Goal: Information Seeking & Learning: Learn about a topic

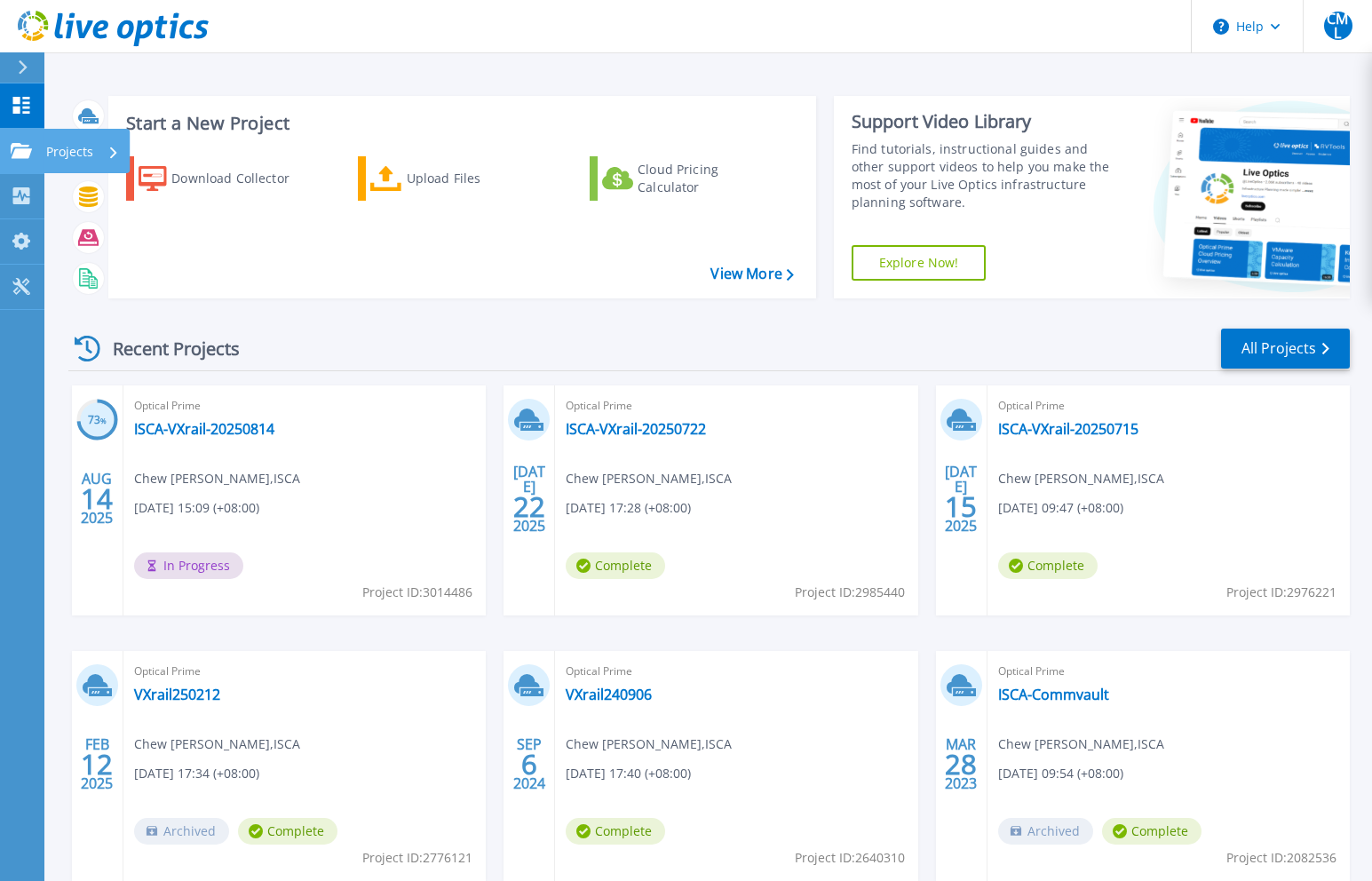
click at [33, 164] on link "Projects Projects" at bounding box center [22, 151] width 44 height 45
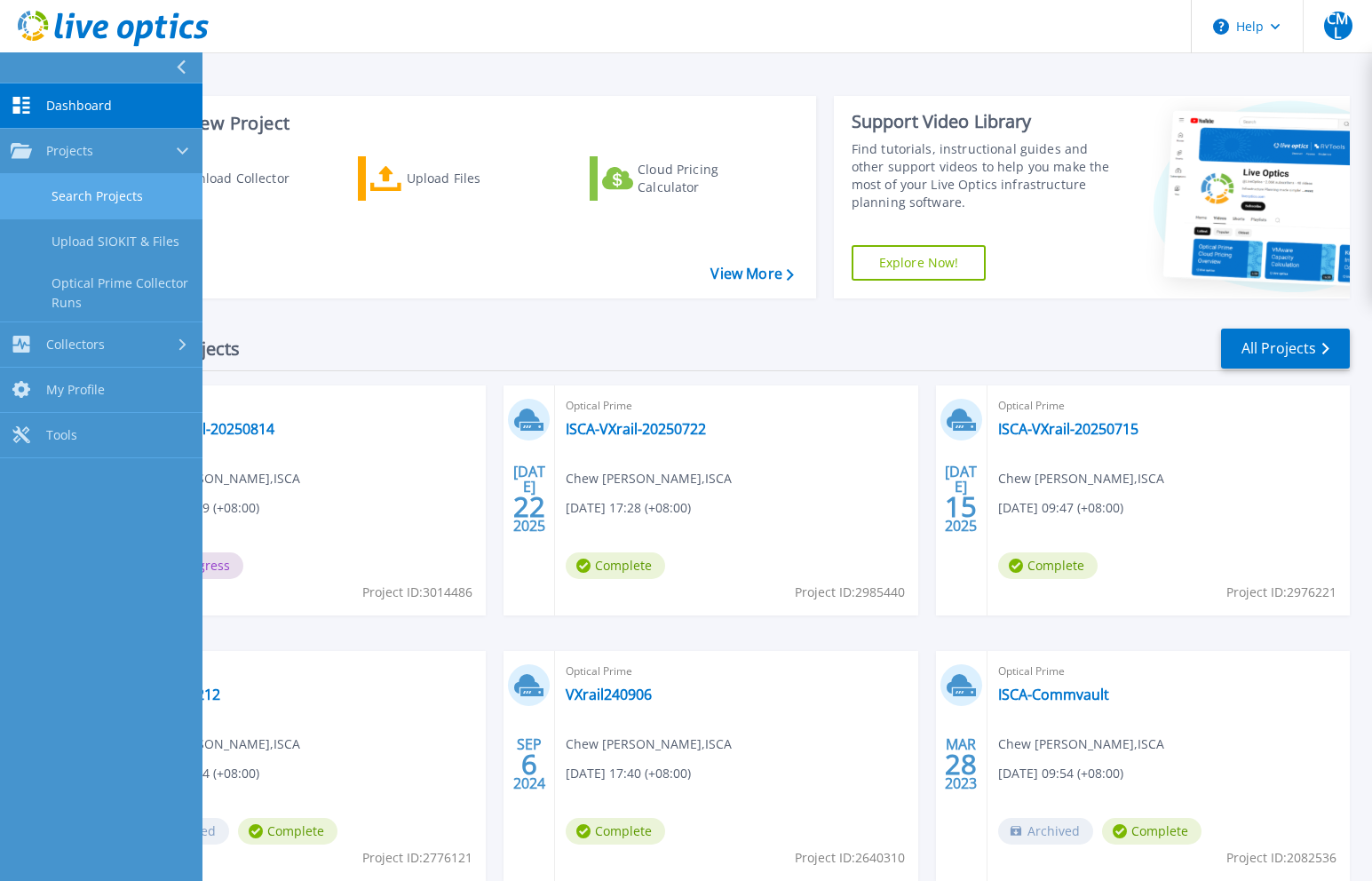
click at [82, 192] on link "Search Projects" at bounding box center [101, 196] width 203 height 45
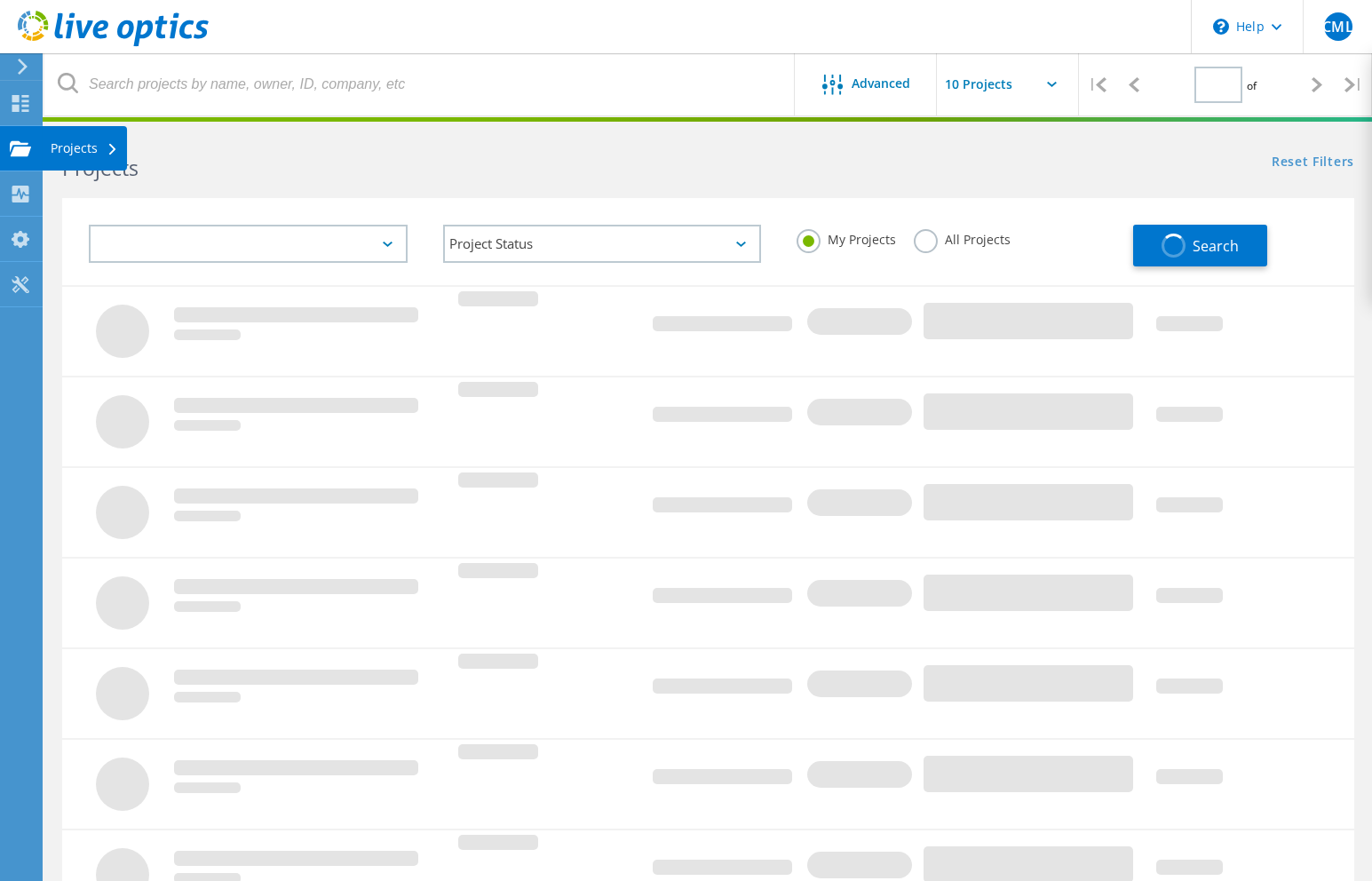
type input "1"
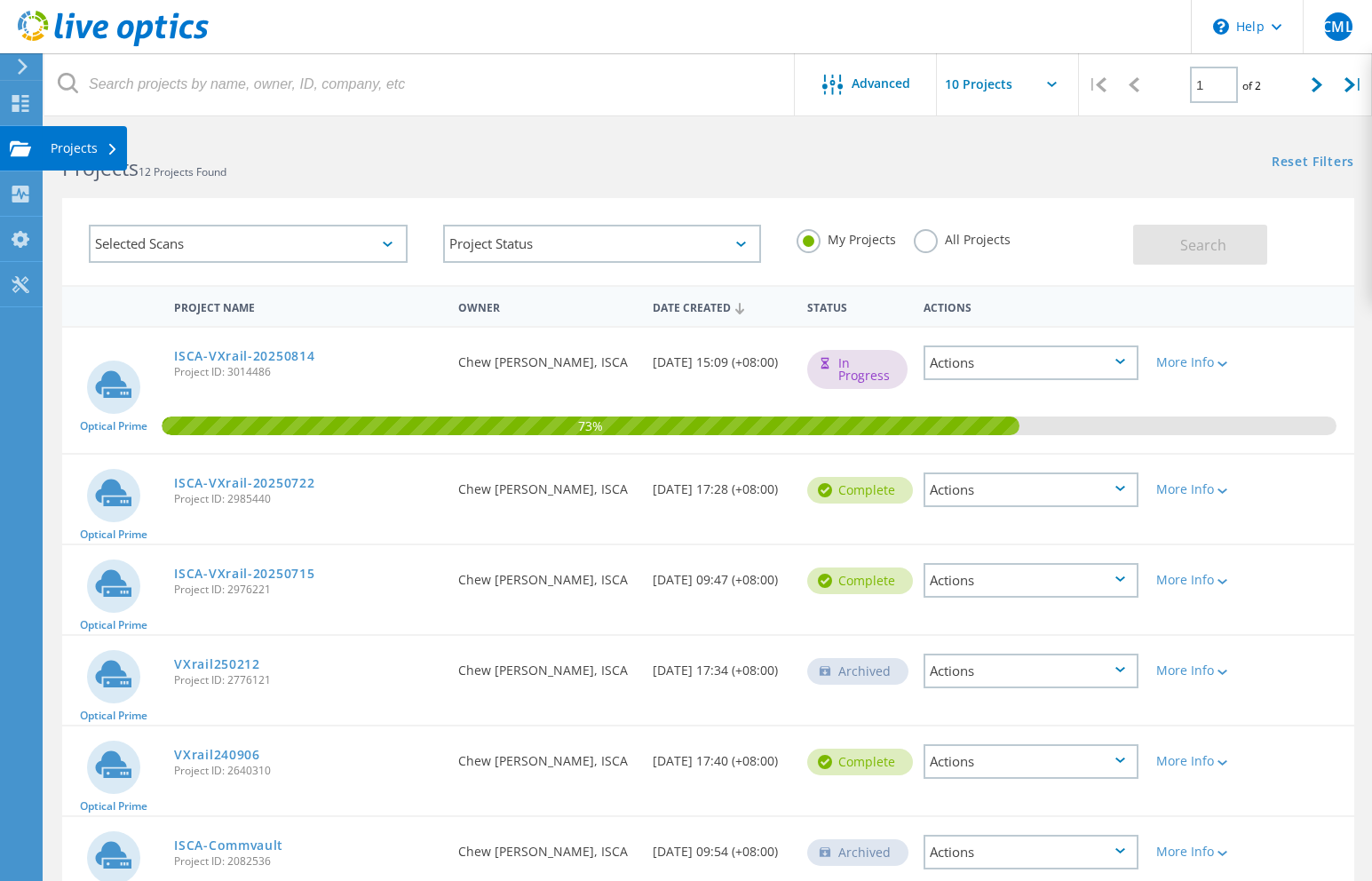
click at [64, 150] on div "Projects" at bounding box center [84, 148] width 68 height 12
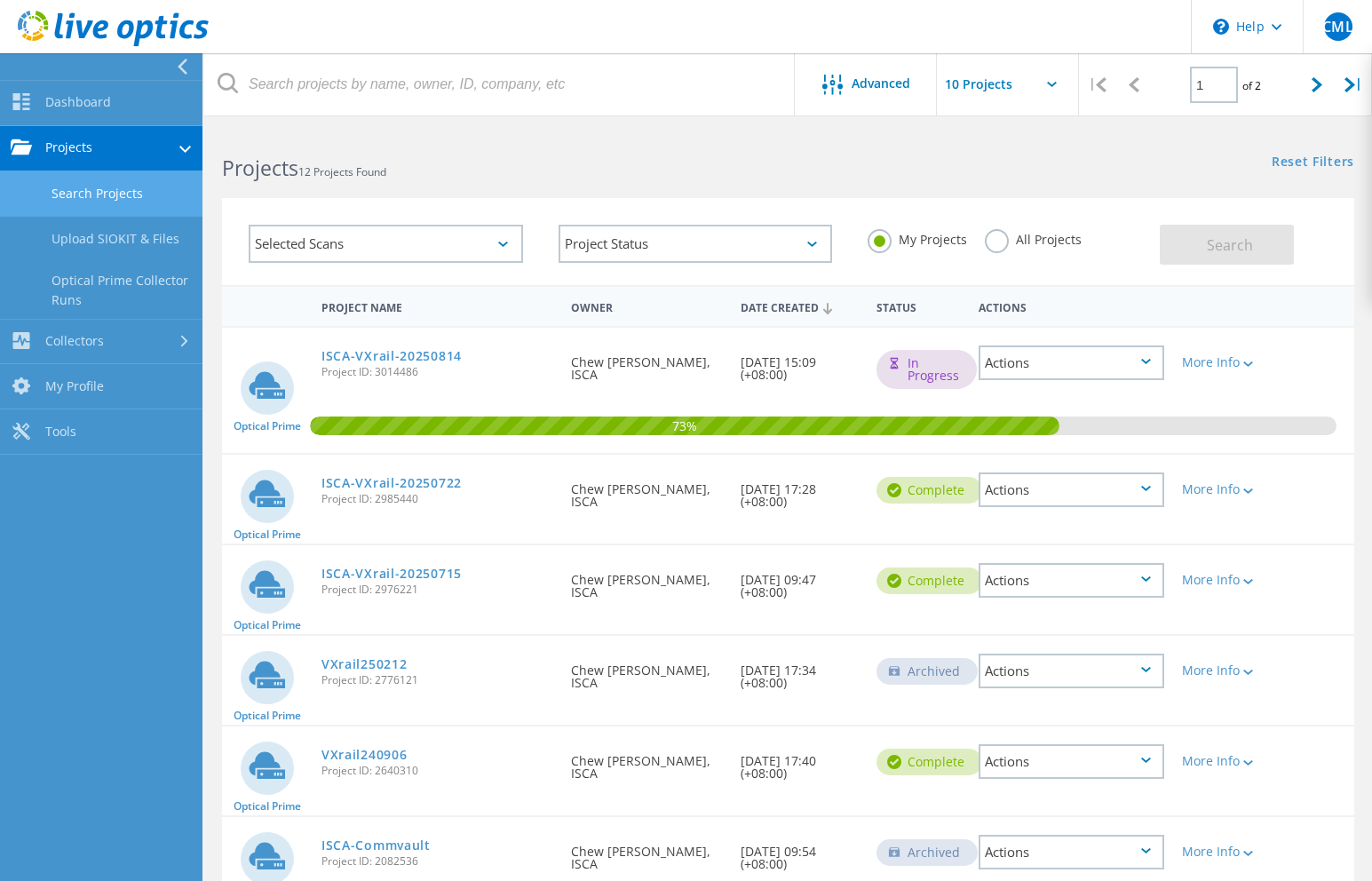
click at [146, 207] on link "Search Projects" at bounding box center [101, 193] width 203 height 45
click at [427, 355] on link "ISCA-VXrail-20250814" at bounding box center [392, 355] width 141 height 12
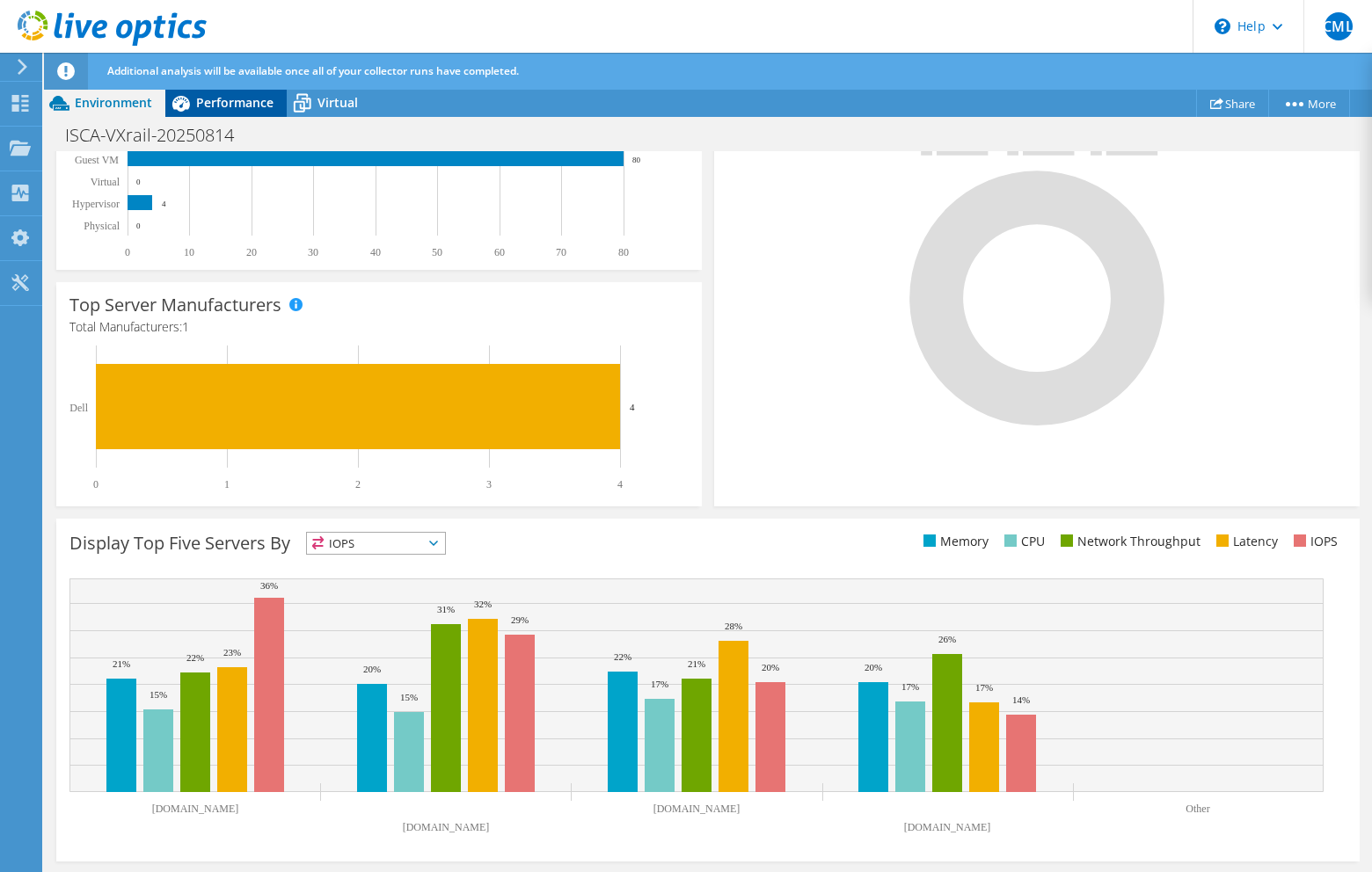
click at [243, 108] on span "Performance" at bounding box center [234, 103] width 77 height 16
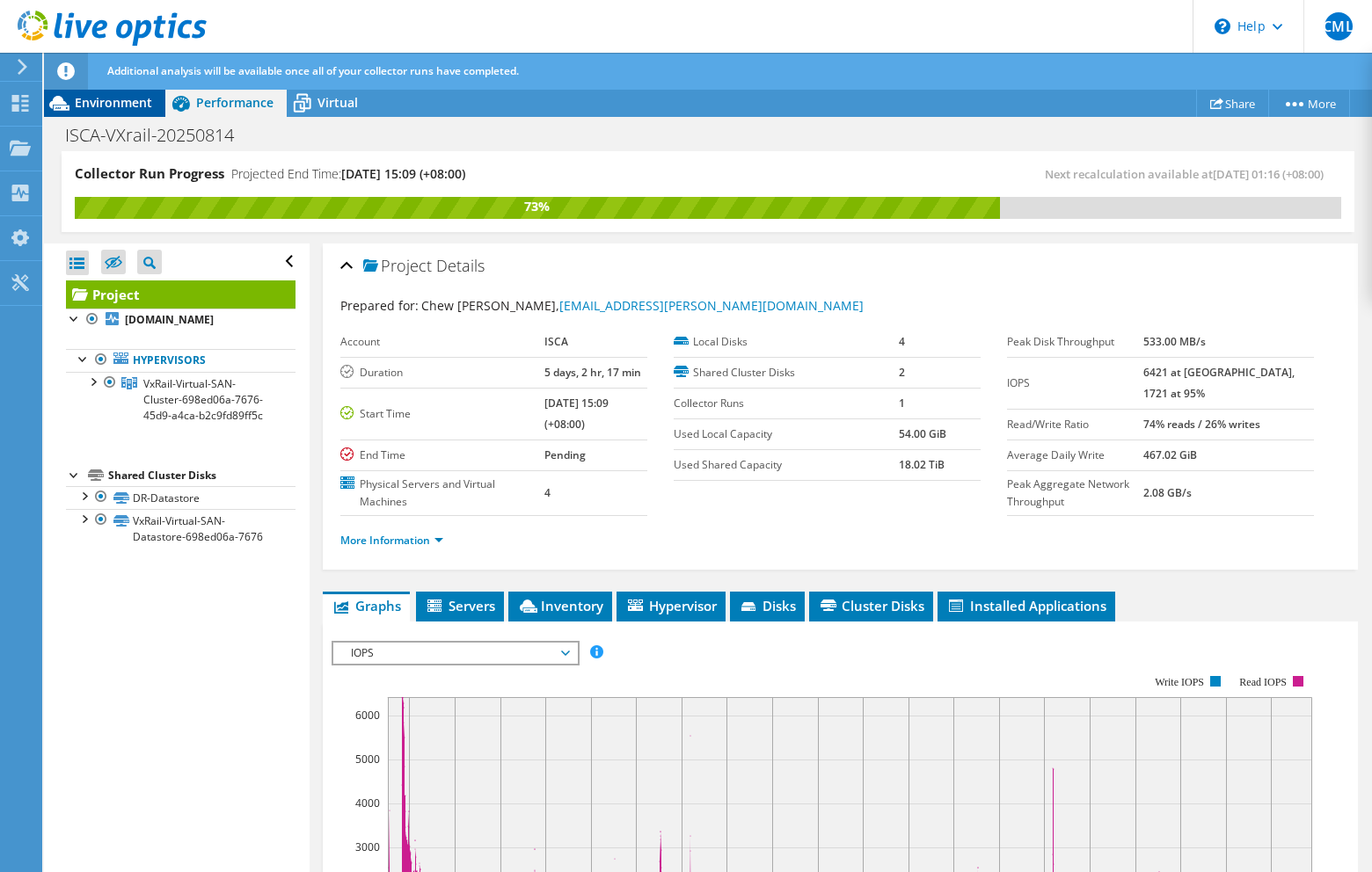
click at [110, 106] on span "Environment" at bounding box center [114, 103] width 77 height 16
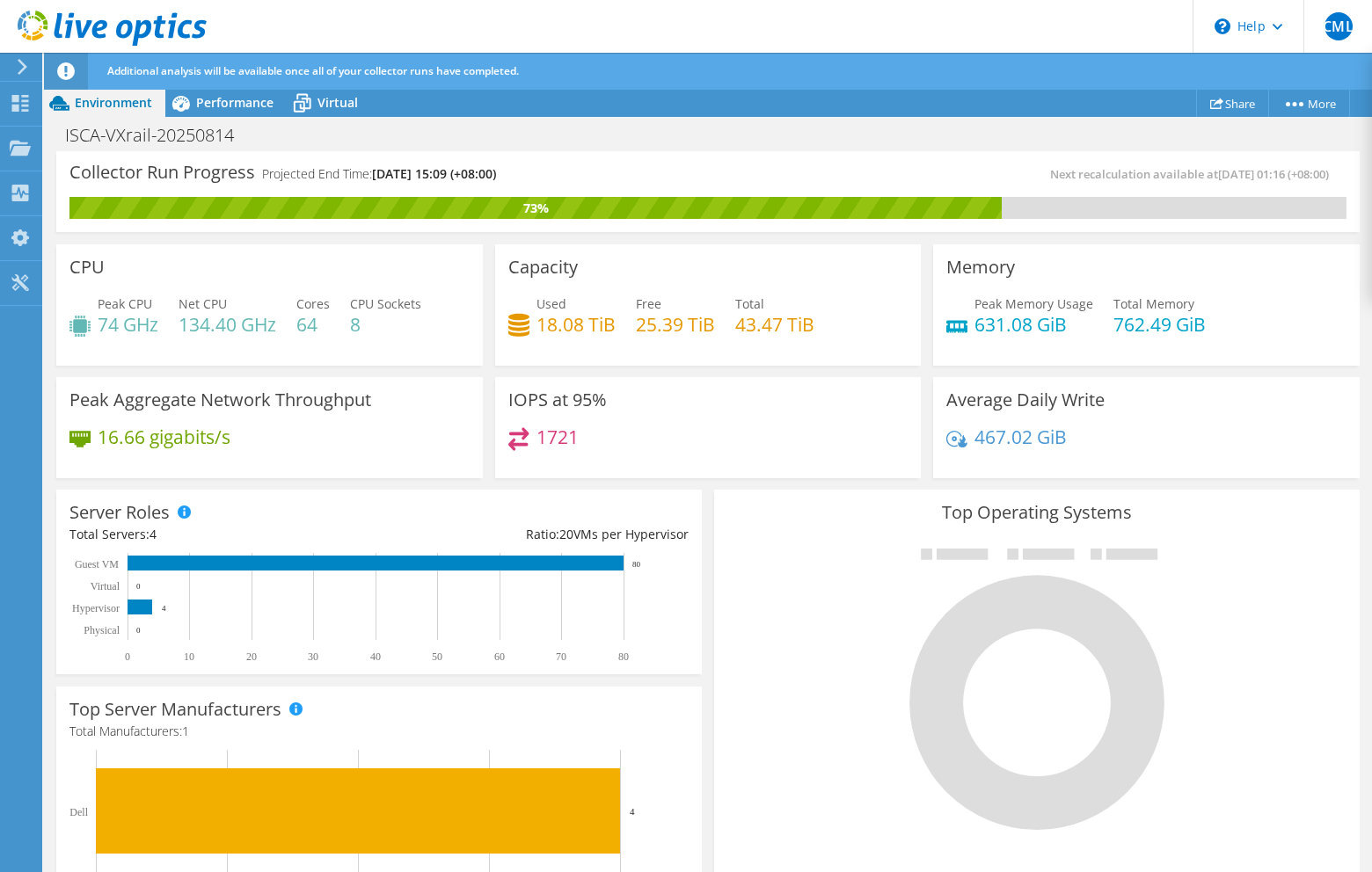
scroll to position [401, 0]
click at [199, 107] on span "Performance" at bounding box center [234, 103] width 77 height 16
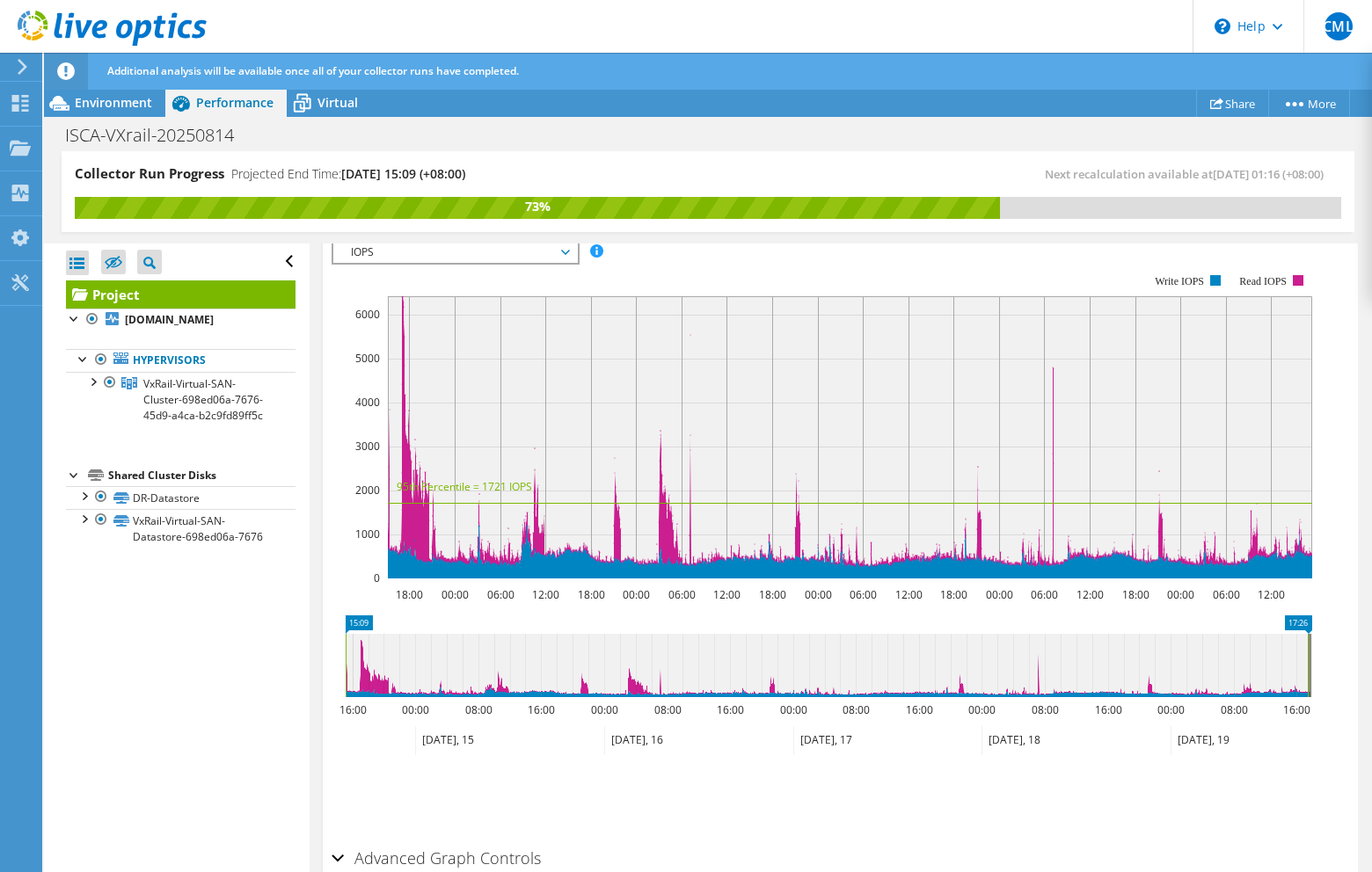
drag, startPoint x: 572, startPoint y: 19, endPoint x: 582, endPoint y: 33, distance: 17.2
click at [575, 23] on header "CML End User Chew [PERSON_NAME] [PERSON_NAME][EMAIL_ADDRESS][DOMAIN_NAME] [GEOG…" at bounding box center [686, 27] width 1372 height 53
click at [955, 454] on rect at bounding box center [849, 438] width 924 height 282
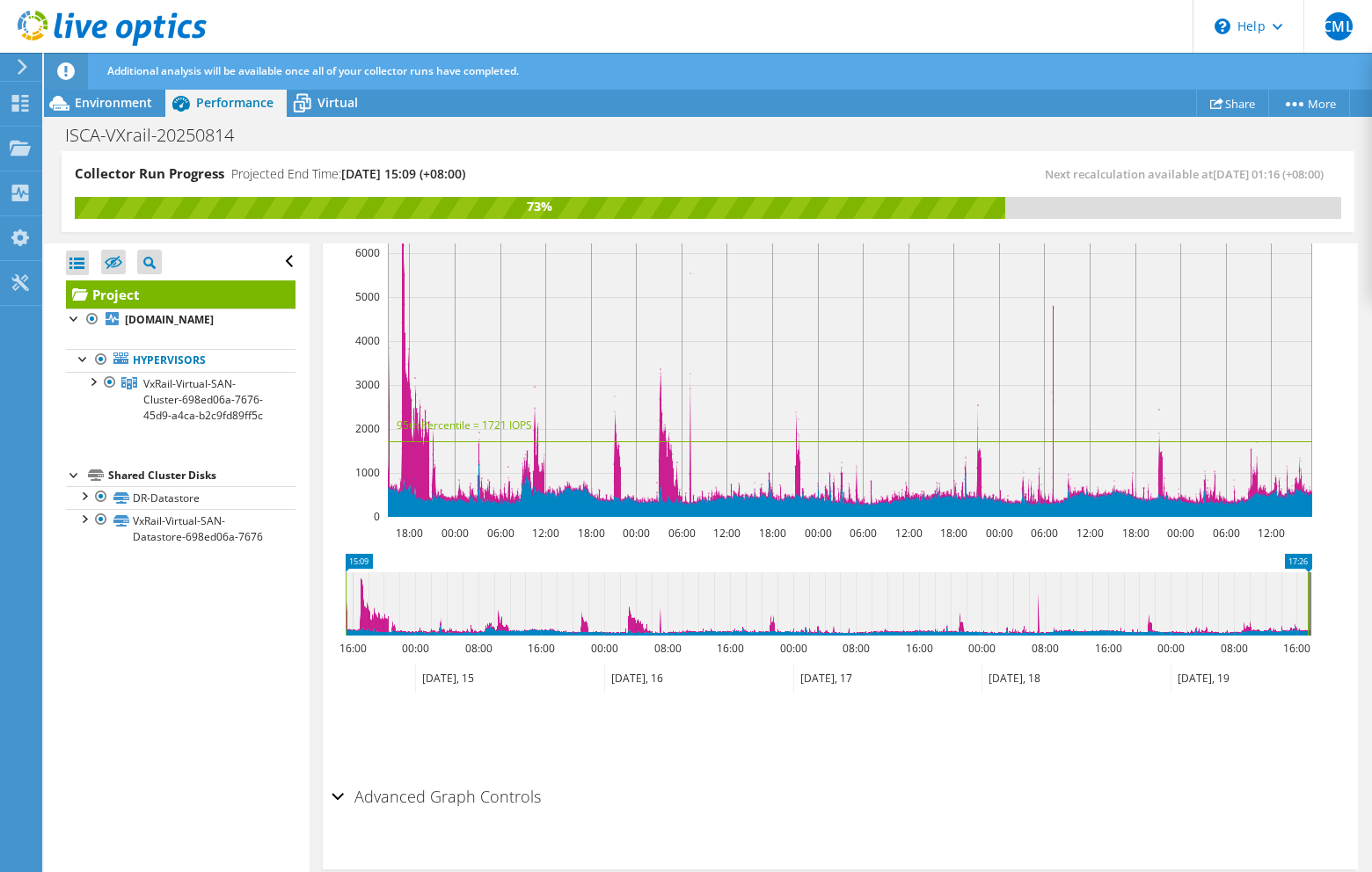
scroll to position [0, 0]
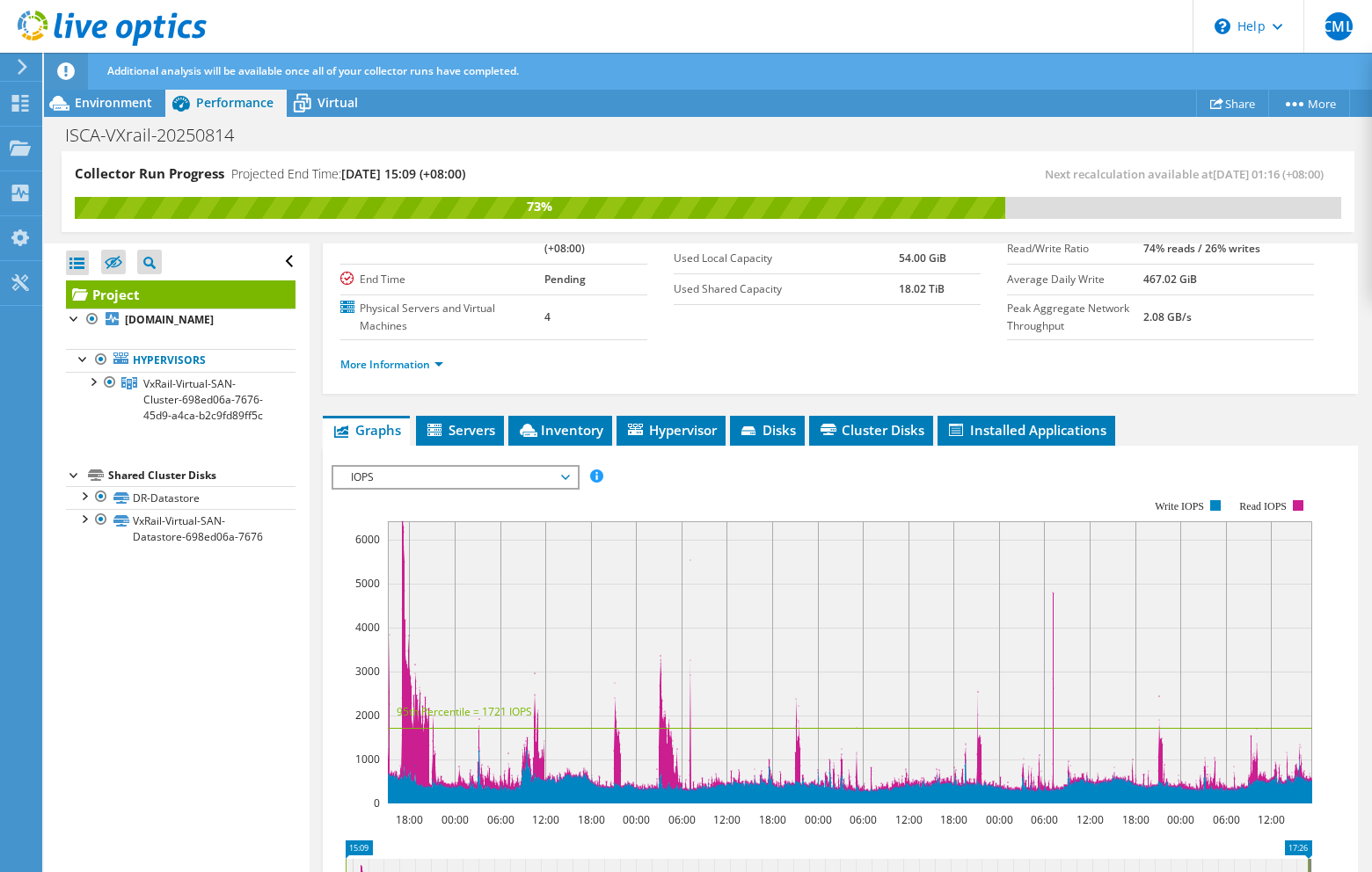
click at [833, 334] on section "Account ISCA Duration 5 days, 2 hr, 17 min Start Time [DATE] 15:09 (+08:00) End…" at bounding box center [674, 245] width 667 height 189
